Goal: Task Accomplishment & Management: Use online tool/utility

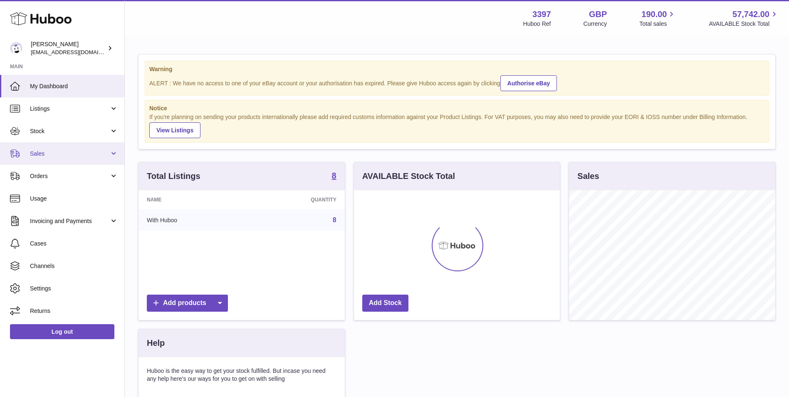
scroll to position [130, 206]
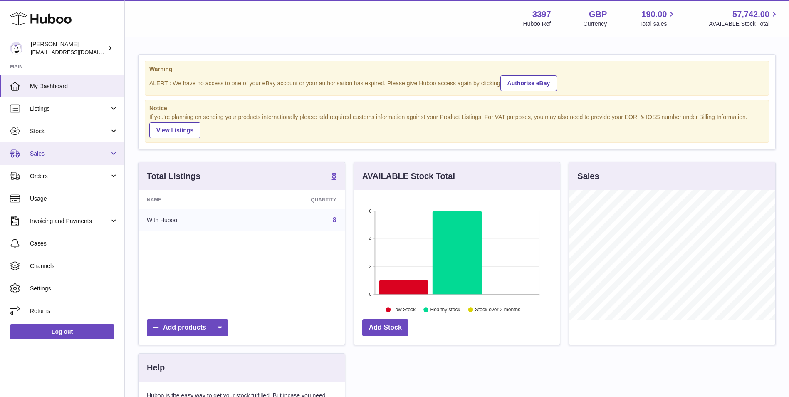
click at [40, 159] on link "Sales" at bounding box center [62, 153] width 124 height 22
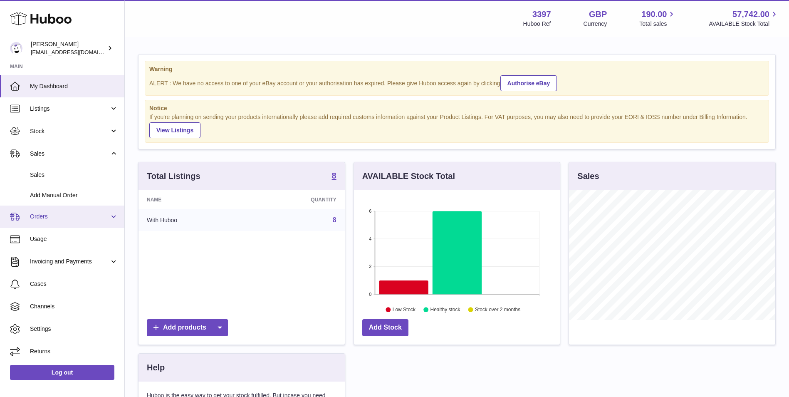
click at [40, 216] on span "Orders" at bounding box center [69, 217] width 79 height 8
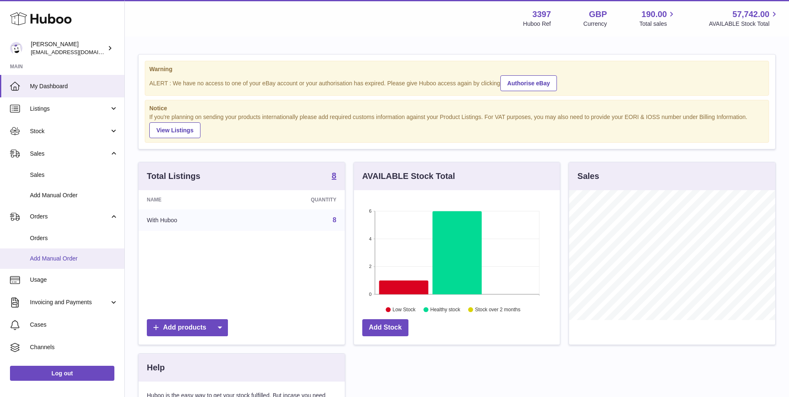
click at [34, 257] on span "Add Manual Order" at bounding box center [74, 259] width 88 height 8
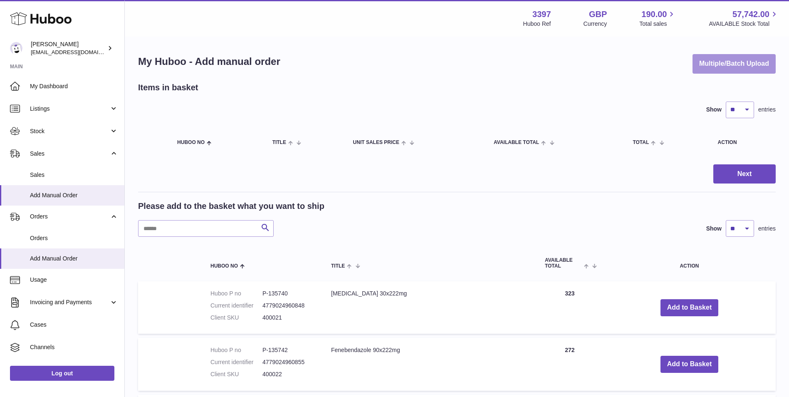
click at [730, 67] on button "Multiple/Batch Upload" at bounding box center [733, 64] width 83 height 20
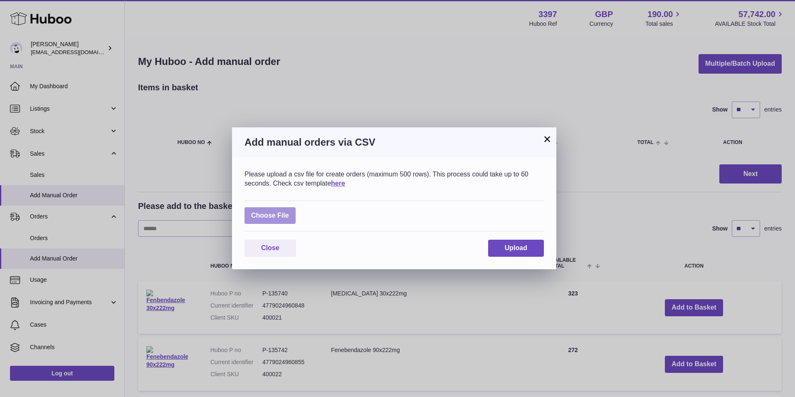
click at [271, 216] on label at bounding box center [270, 215] width 51 height 17
click at [289, 212] on input "file" at bounding box center [289, 211] width 0 height 0
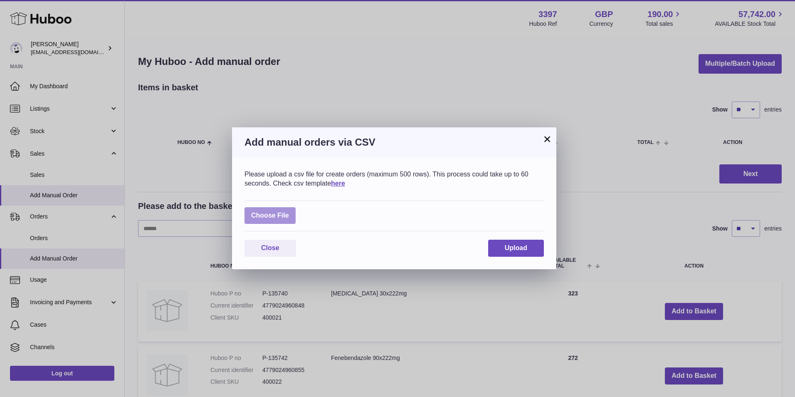
type input "**********"
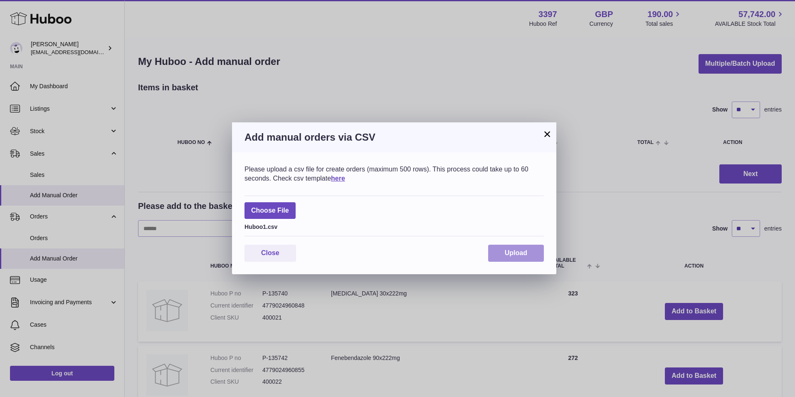
click at [502, 257] on button "Upload" at bounding box center [516, 253] width 56 height 17
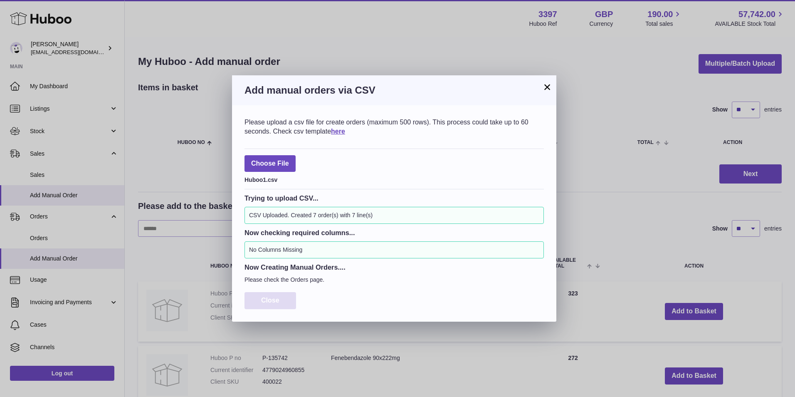
click at [275, 297] on span "Close" at bounding box center [270, 300] width 18 height 7
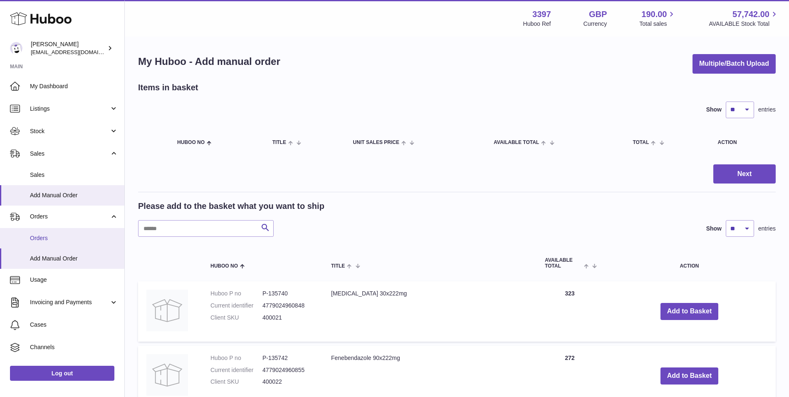
click at [42, 240] on span "Orders" at bounding box center [74, 238] width 88 height 8
